Goal: Register for event/course

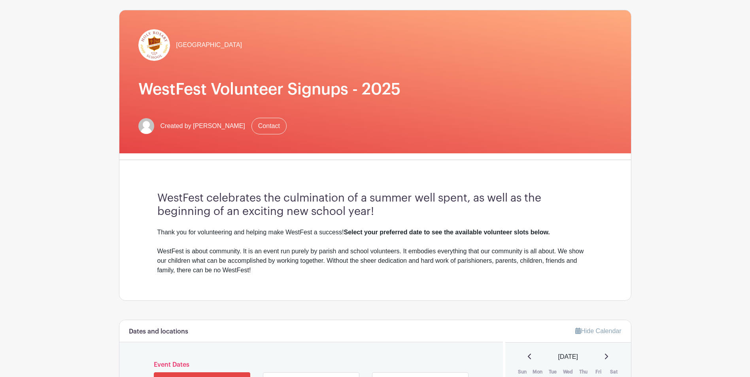
scroll to position [158, 0]
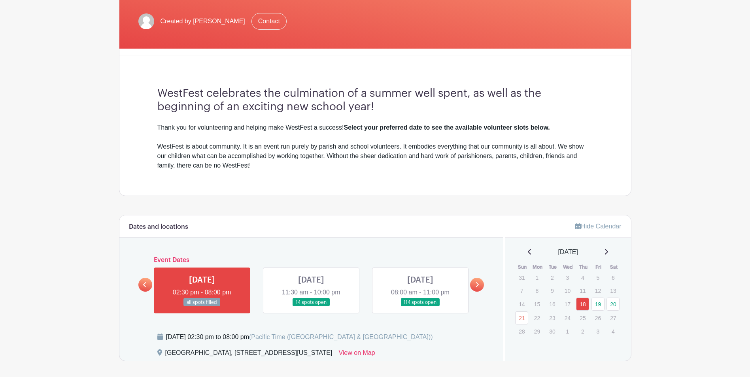
click at [311, 307] on link at bounding box center [311, 307] width 0 height 0
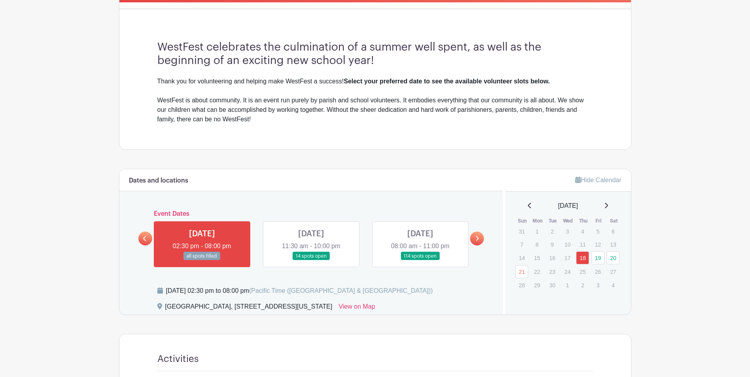
scroll to position [316, 0]
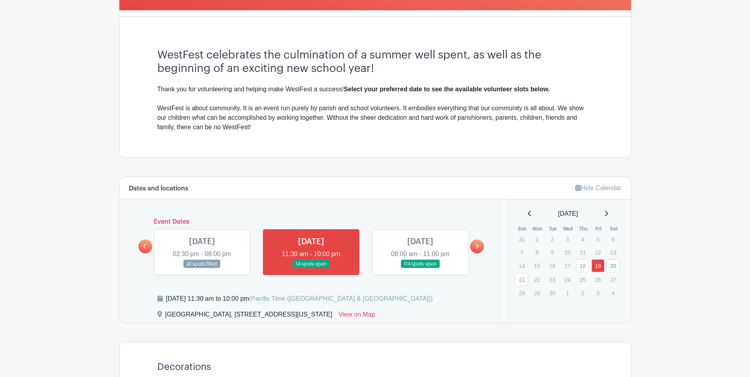
scroll to position [198, 0]
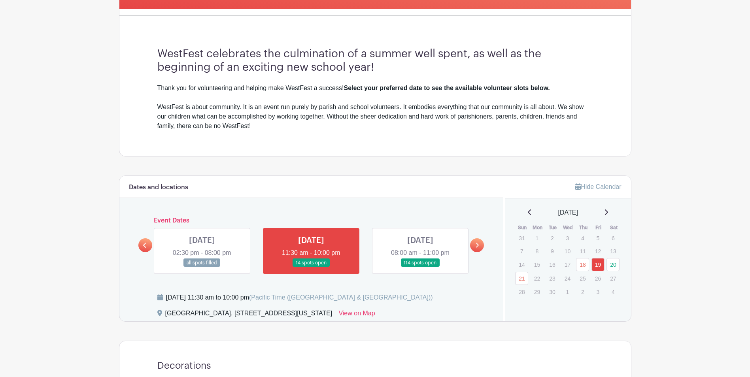
click at [421, 267] on link at bounding box center [421, 267] width 0 height 0
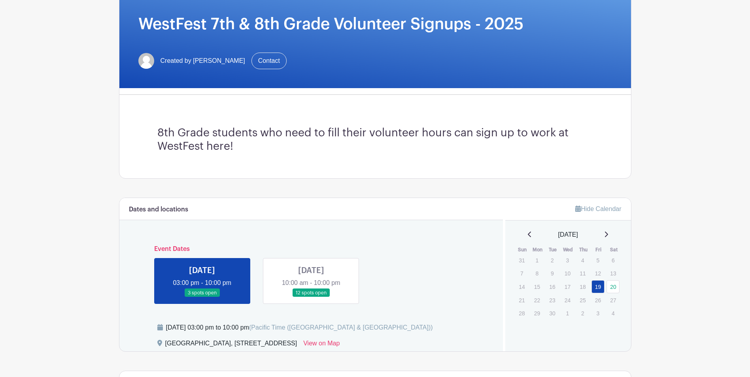
scroll to position [237, 0]
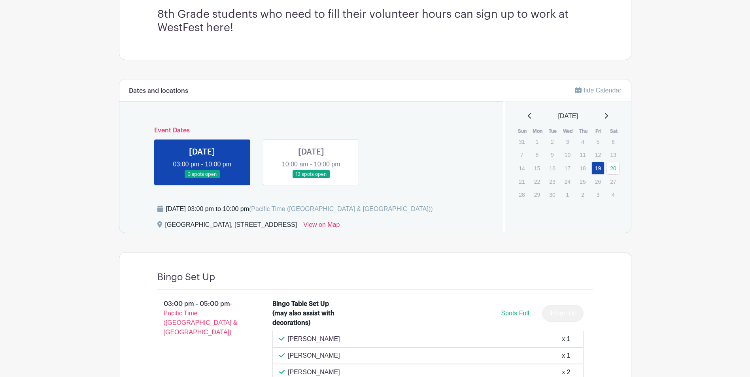
click at [311, 179] on link at bounding box center [311, 179] width 0 height 0
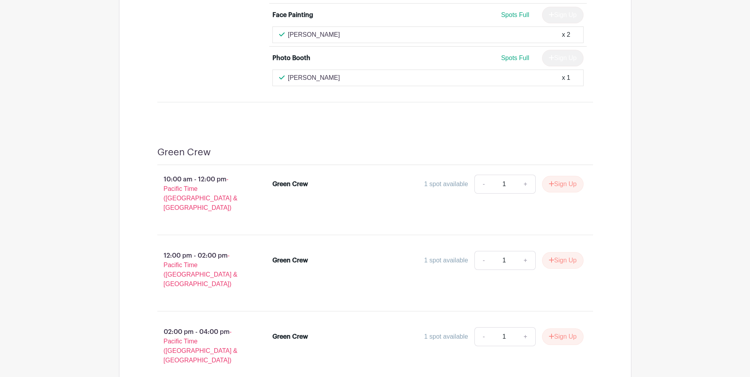
scroll to position [2176, 0]
